Goal: Task Accomplishment & Management: Use online tool/utility

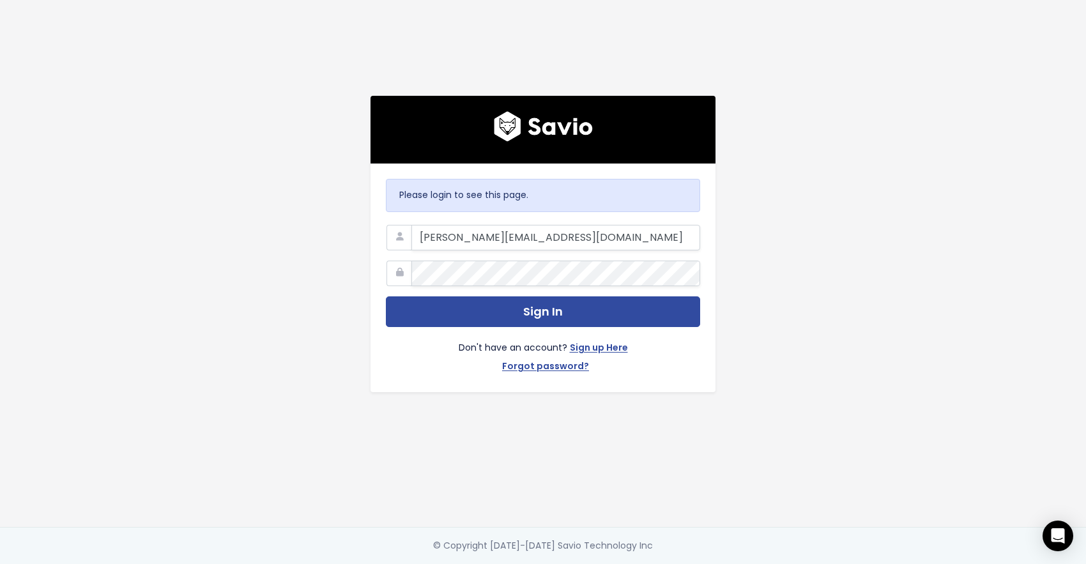
type input "katharina@picdrop.com"
click at [386, 296] on button "Sign In" at bounding box center [543, 311] width 314 height 31
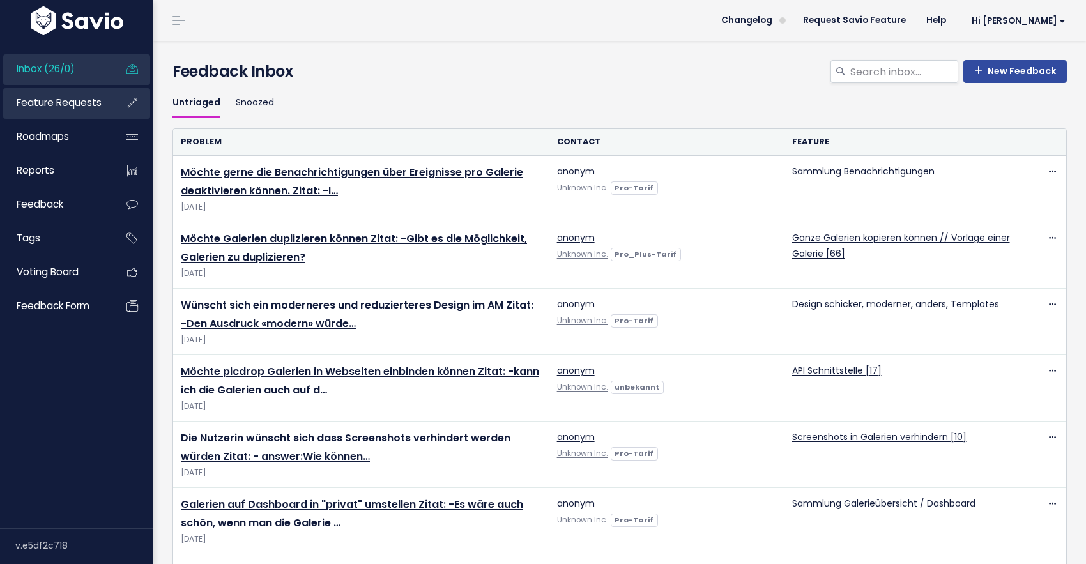
click at [65, 100] on span "Feature Requests" at bounding box center [59, 102] width 85 height 13
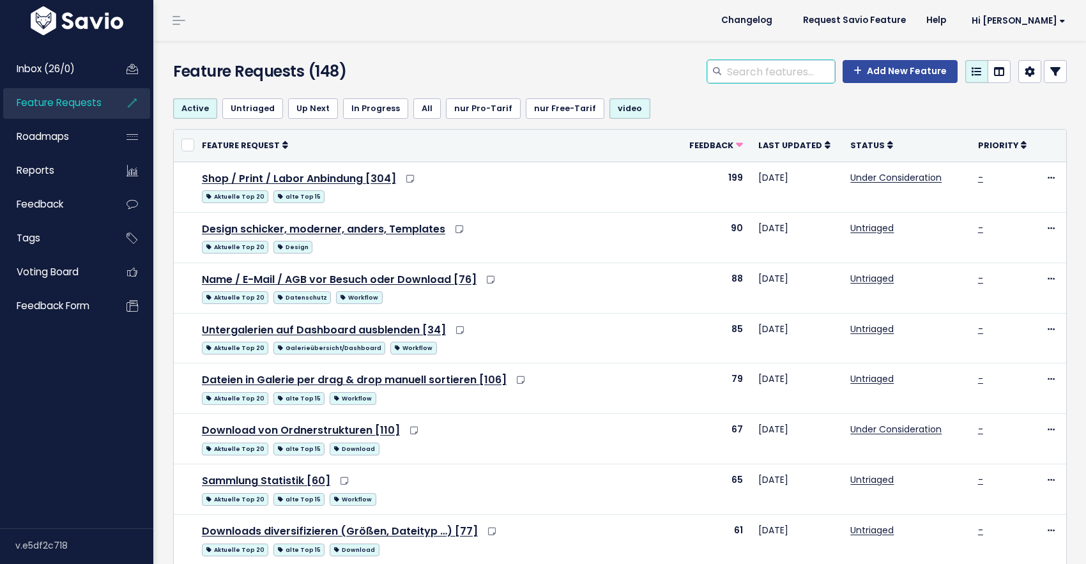
click at [781, 75] on input "search" at bounding box center [780, 71] width 109 height 23
type input "pdf"
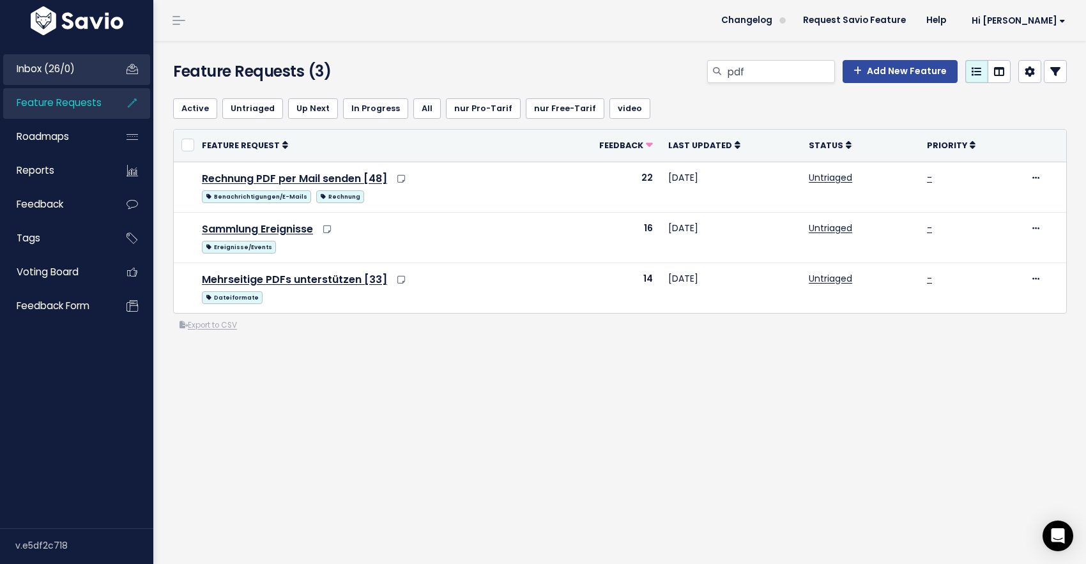
click at [61, 75] on span "Inbox (26/0)" at bounding box center [46, 68] width 58 height 13
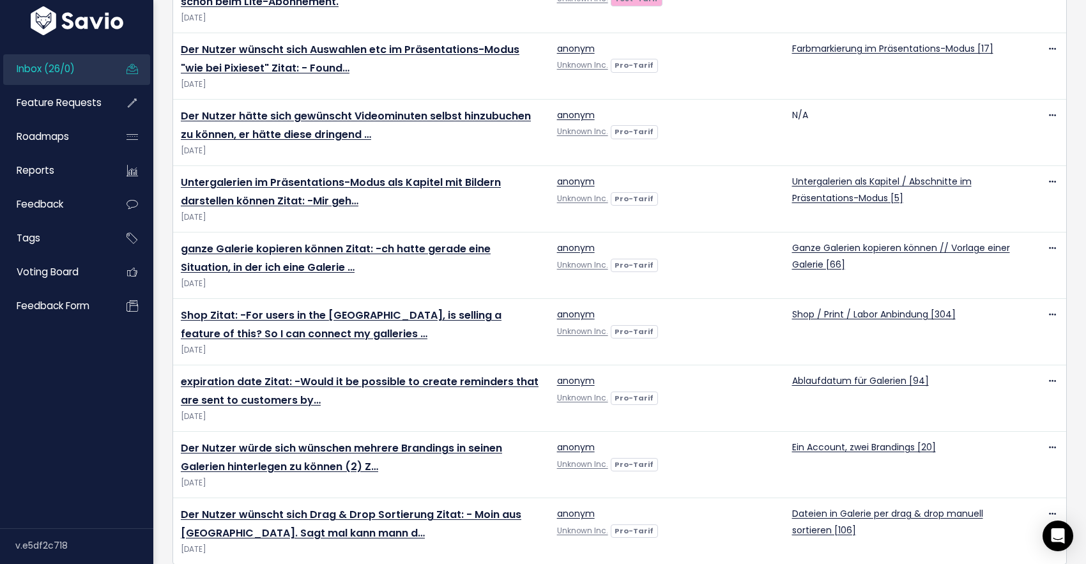
scroll to position [1340, 0]
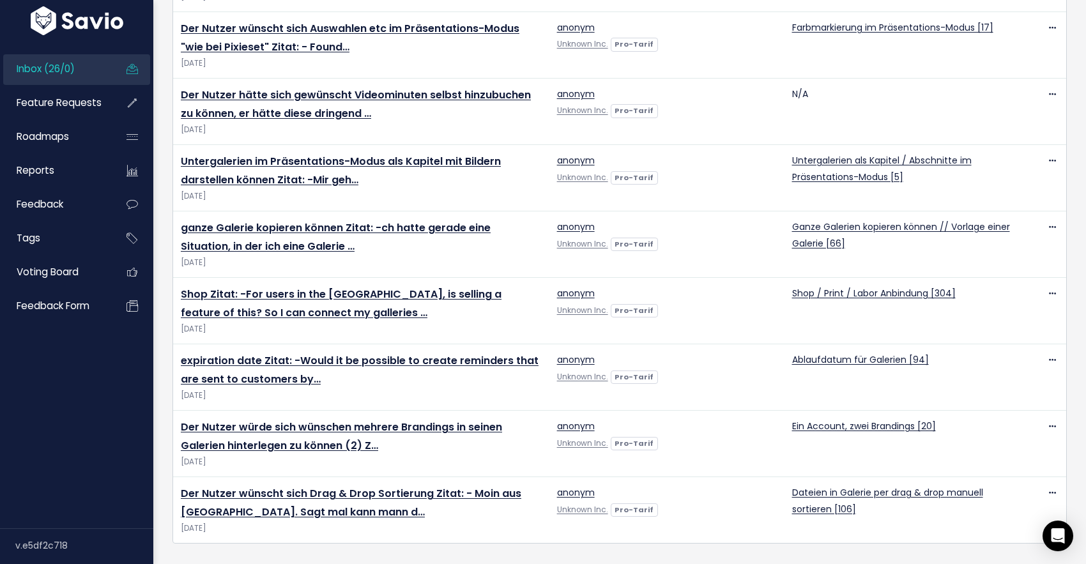
click at [75, 64] on span "Inbox (26/0)" at bounding box center [46, 68] width 58 height 13
